Goal: Task Accomplishment & Management: Use online tool/utility

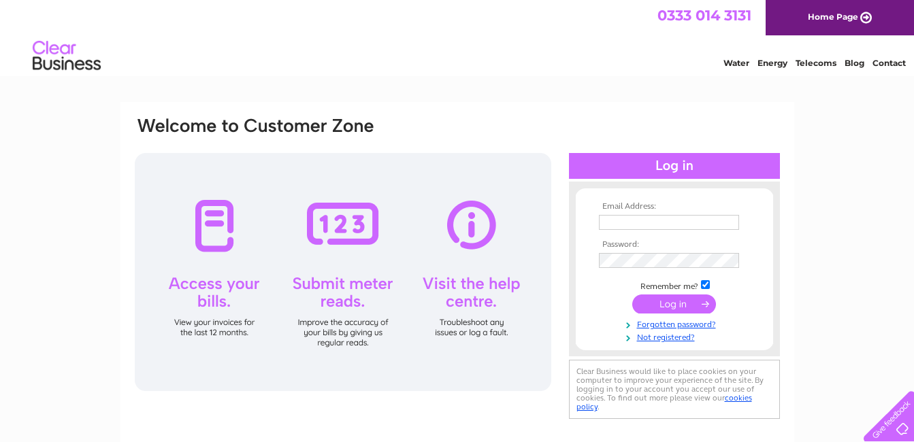
type input "garvockservices@aol.com"
click at [672, 310] on input "submit" at bounding box center [674, 304] width 84 height 19
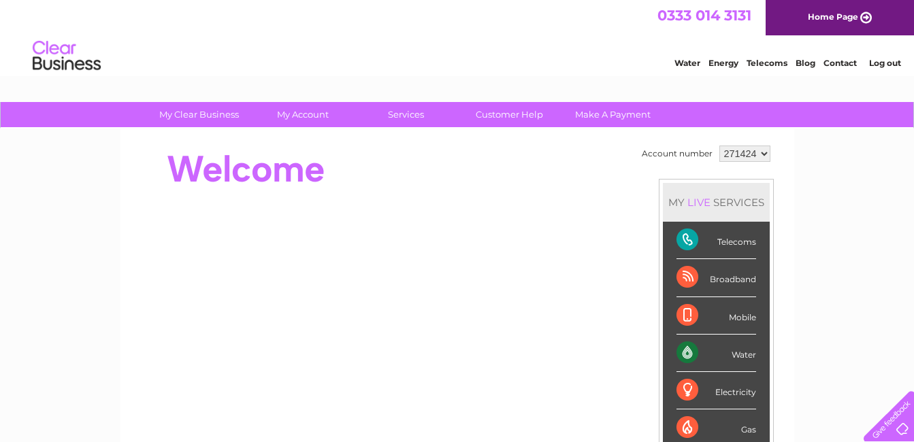
click at [764, 153] on select "271424 427793" at bounding box center [745, 154] width 51 height 16
select select "427793"
click at [720, 146] on select "271424 427793" at bounding box center [745, 154] width 51 height 16
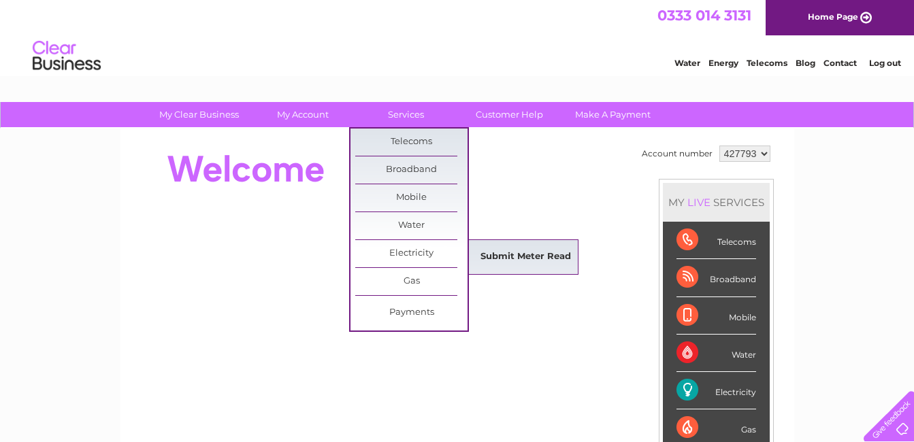
click at [538, 252] on link "Submit Meter Read" at bounding box center [526, 257] width 112 height 27
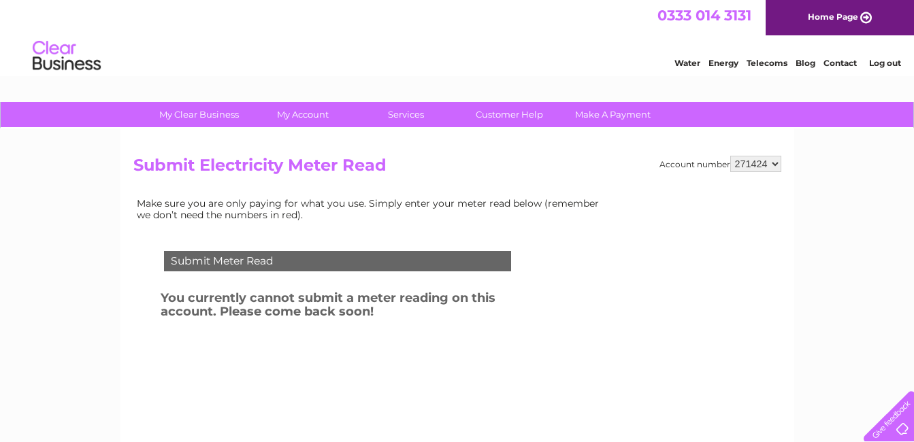
click at [775, 162] on select "271424 427793" at bounding box center [755, 164] width 51 height 16
click at [773, 164] on select "271424 427793" at bounding box center [755, 164] width 51 height 16
select select "427793"
click at [730, 156] on select "271424 427793" at bounding box center [755, 164] width 51 height 16
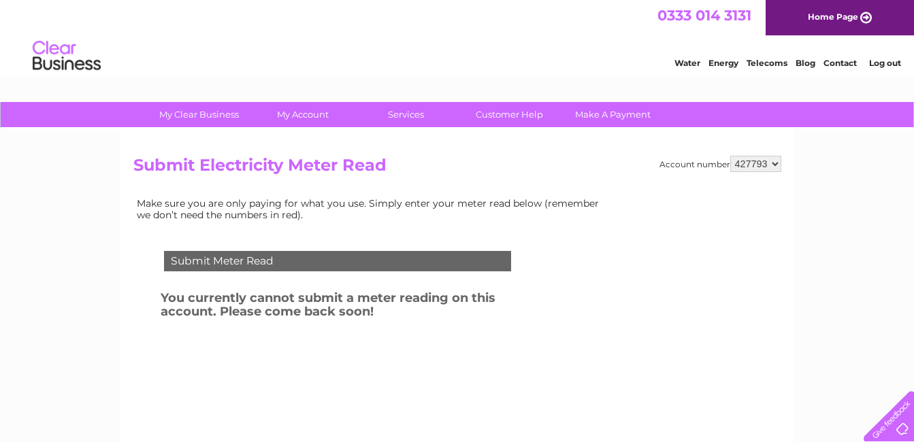
click at [775, 165] on select "271424 427793" at bounding box center [755, 164] width 51 height 16
click at [730, 156] on select "271424 427793" at bounding box center [755, 164] width 51 height 16
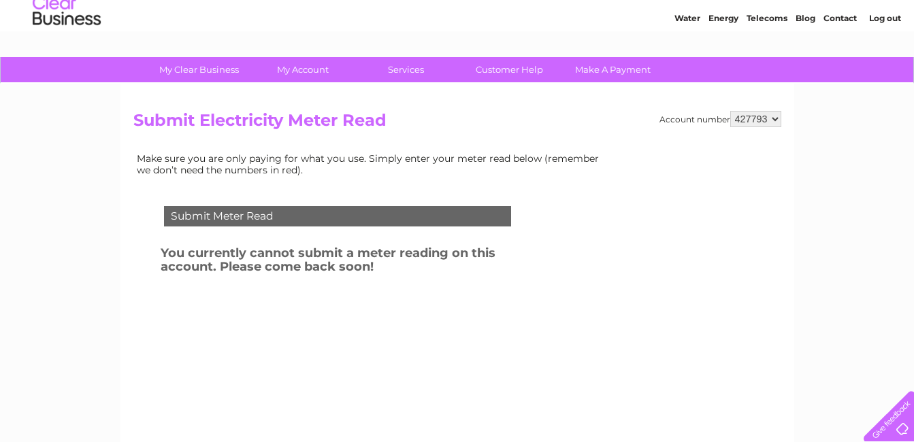
scroll to position [68, 0]
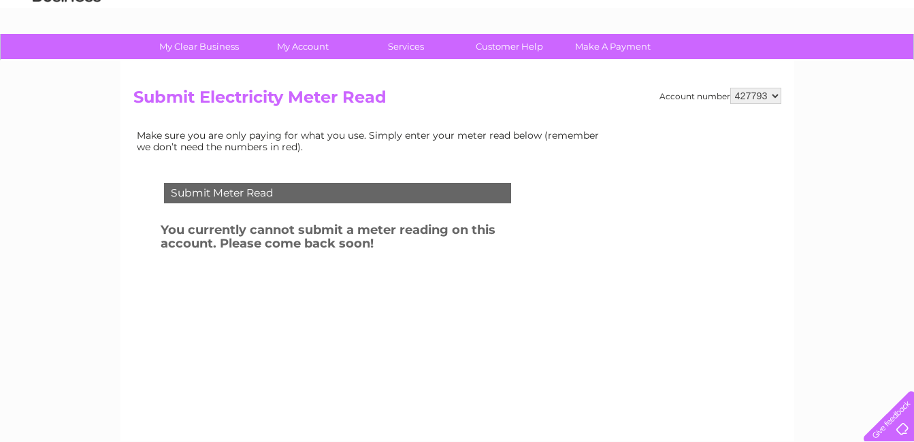
click at [775, 101] on select "271424 427793" at bounding box center [755, 96] width 51 height 16
click at [777, 103] on select "271424 427793" at bounding box center [755, 96] width 51 height 16
select select "271424"
click at [730, 88] on select "271424 427793" at bounding box center [755, 96] width 51 height 16
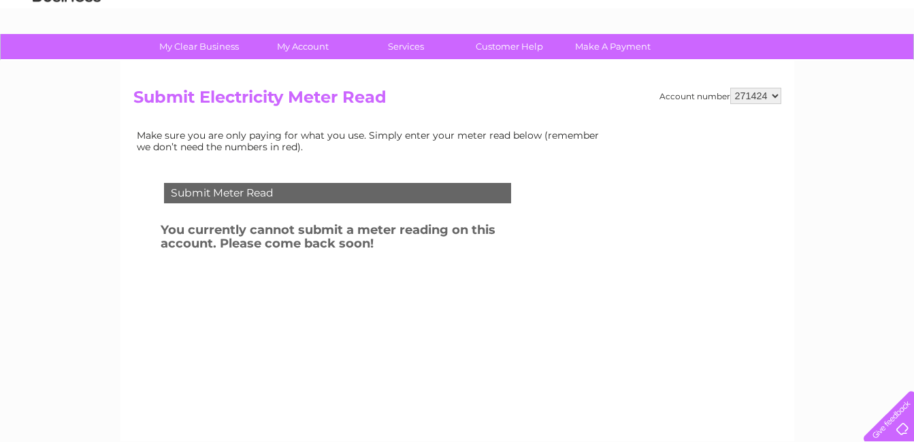
click at [754, 112] on h2 "Submit Electricity Meter Read" at bounding box center [457, 101] width 648 height 26
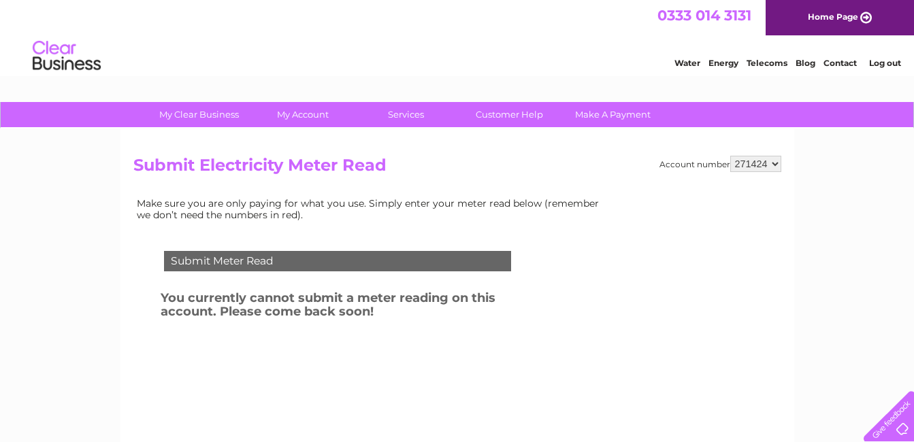
click at [777, 164] on select "271424 427793" at bounding box center [755, 164] width 51 height 16
select select "427793"
click at [730, 156] on select "271424 427793" at bounding box center [755, 164] width 51 height 16
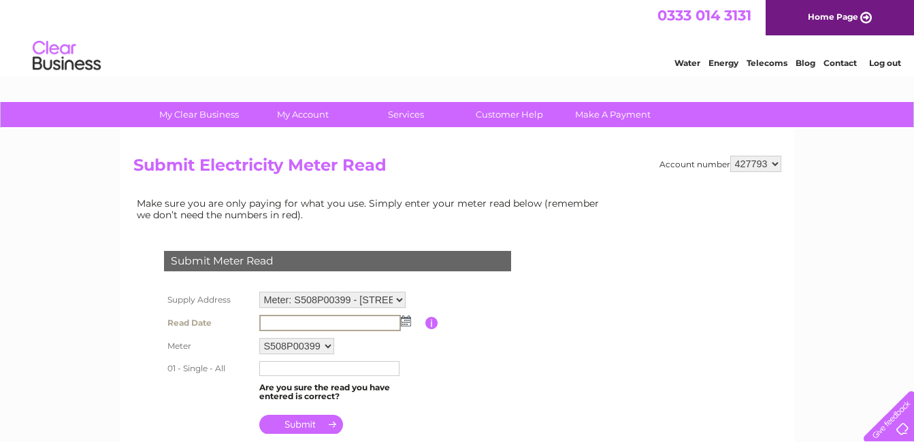
click at [283, 323] on input "text" at bounding box center [330, 323] width 142 height 16
click at [408, 321] on img at bounding box center [406, 321] width 10 height 11
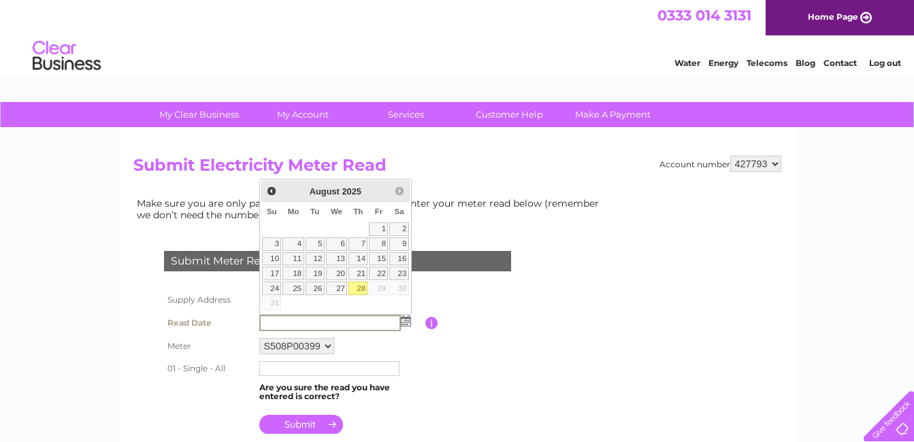
click at [358, 289] on link "28" at bounding box center [358, 289] width 19 height 14
type input "[DATE]"
click at [358, 289] on link "28" at bounding box center [358, 289] width 19 height 14
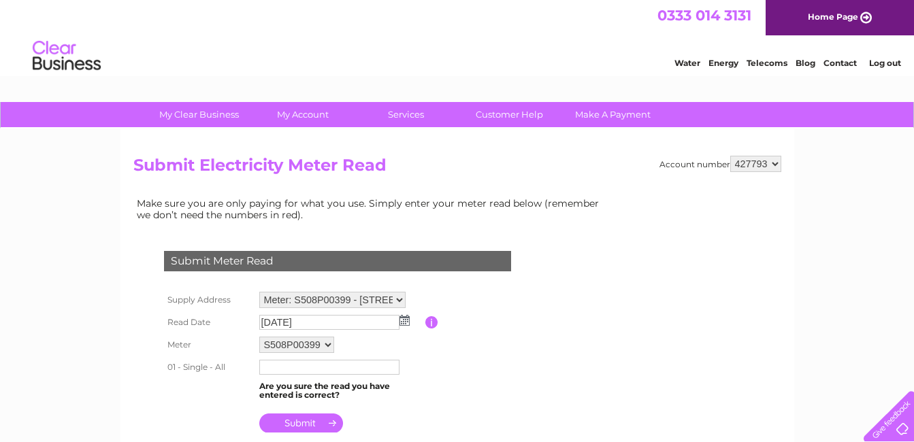
click at [274, 368] on input "text" at bounding box center [329, 367] width 140 height 15
type input "843022"
click at [296, 425] on input "submit" at bounding box center [301, 423] width 84 height 19
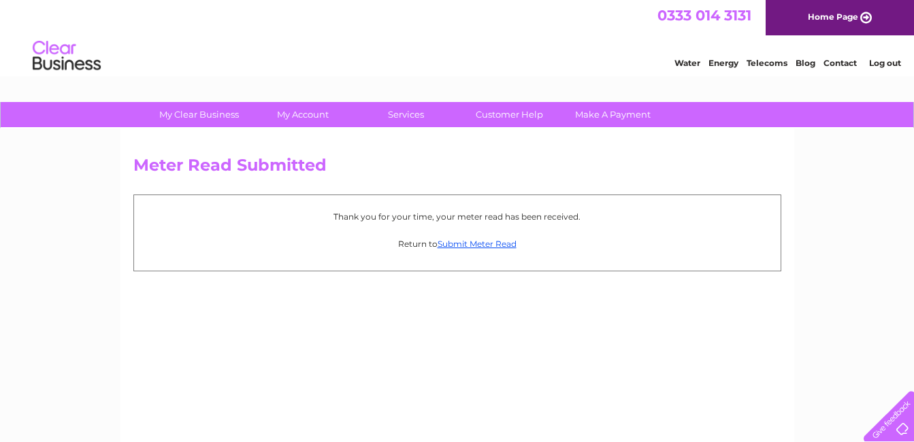
click at [888, 64] on link "Log out" at bounding box center [885, 63] width 32 height 10
